Goal: Transaction & Acquisition: Purchase product/service

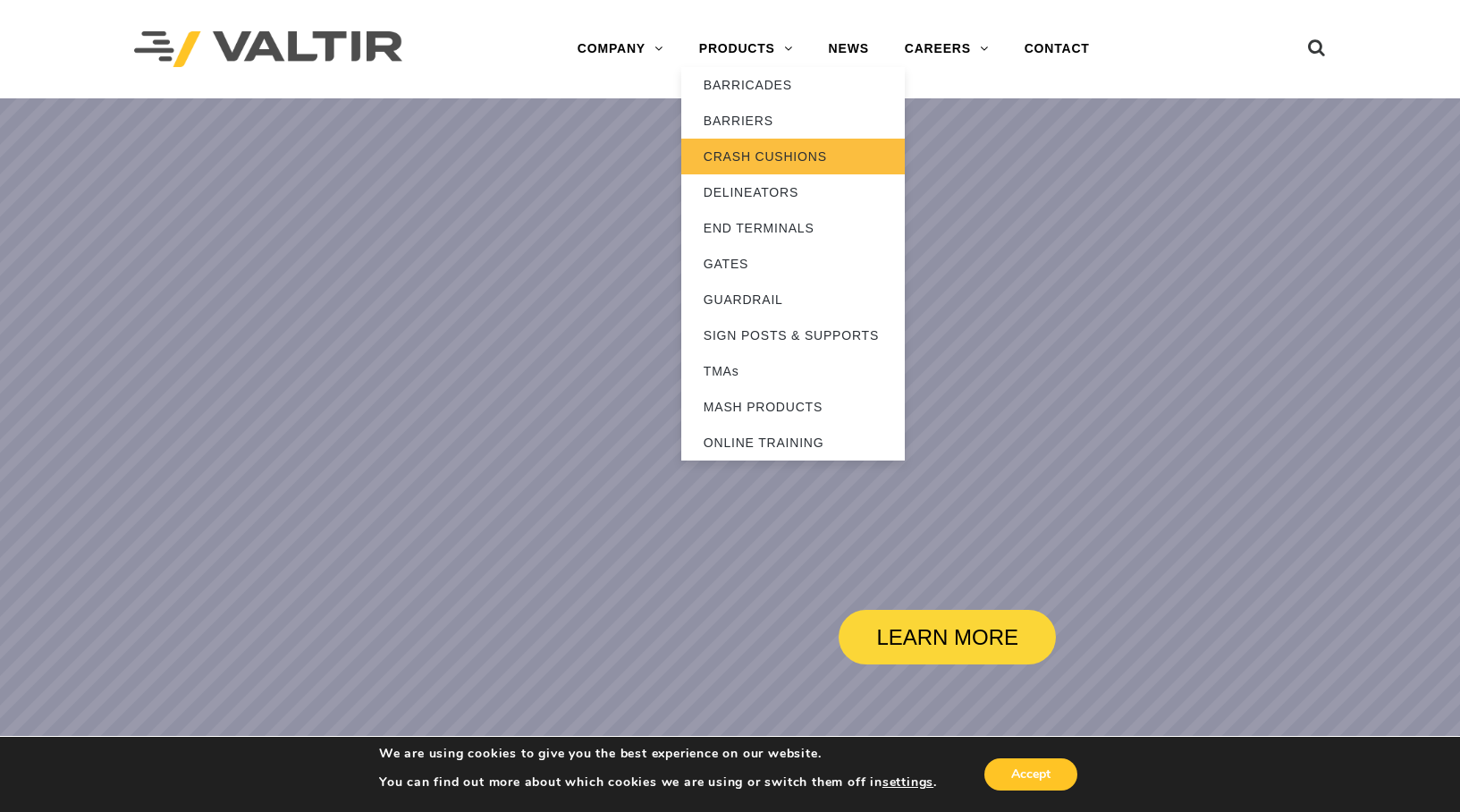
click at [731, 165] on link "CRASH CUSHIONS" at bounding box center [793, 156] width 223 height 36
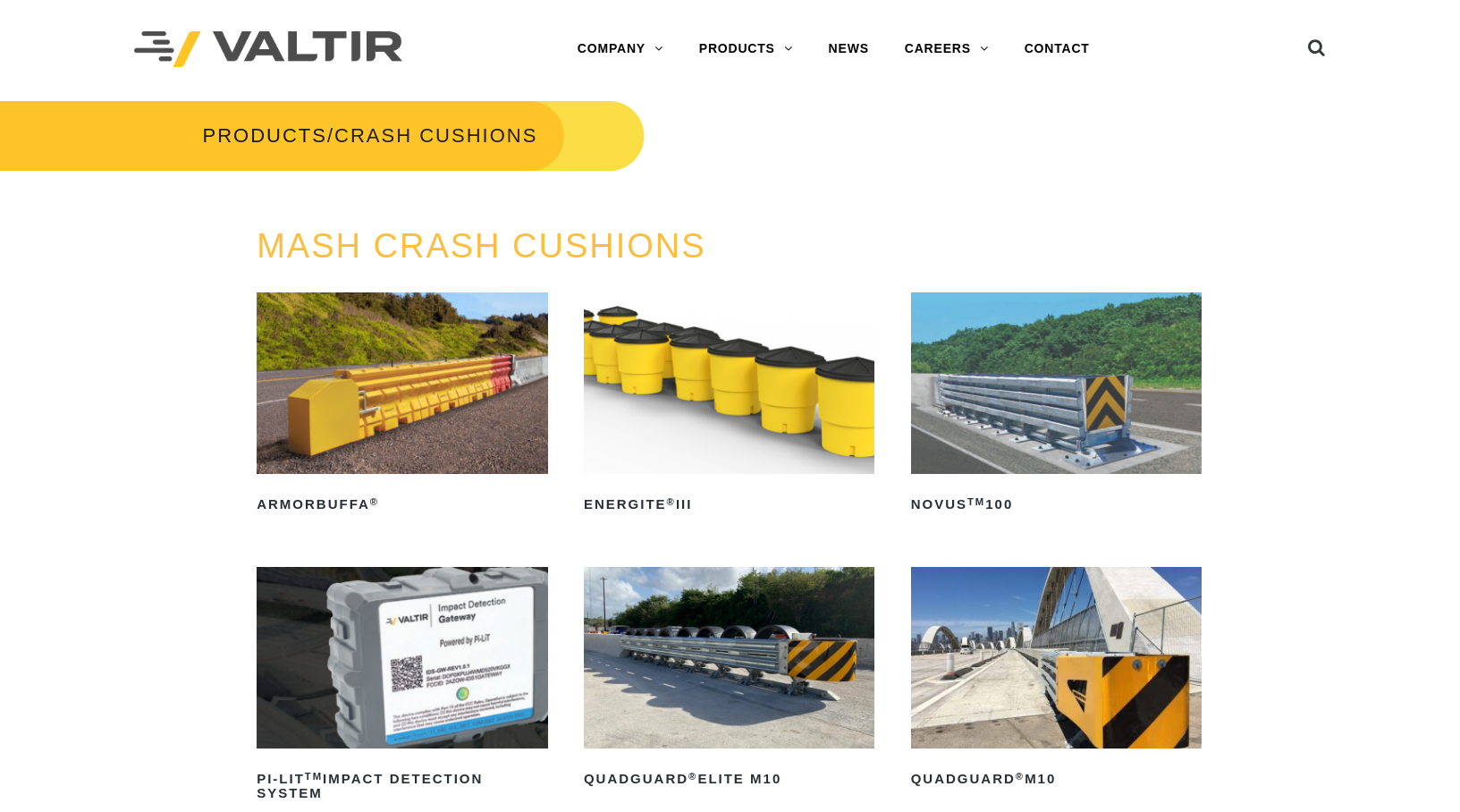
click at [964, 343] on img at bounding box center [1057, 383] width 292 height 182
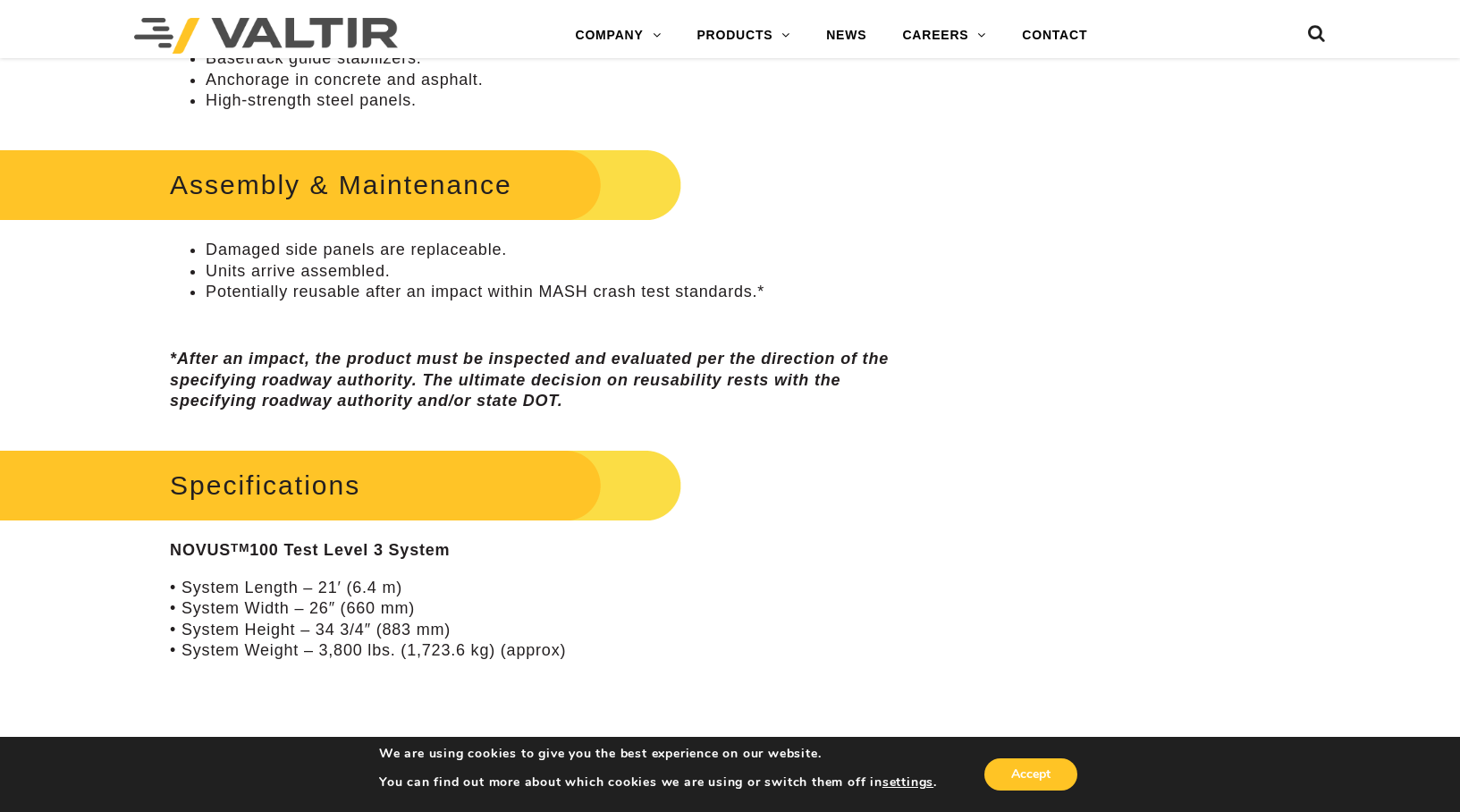
scroll to position [983, 0]
